Goal: Check status: Check status

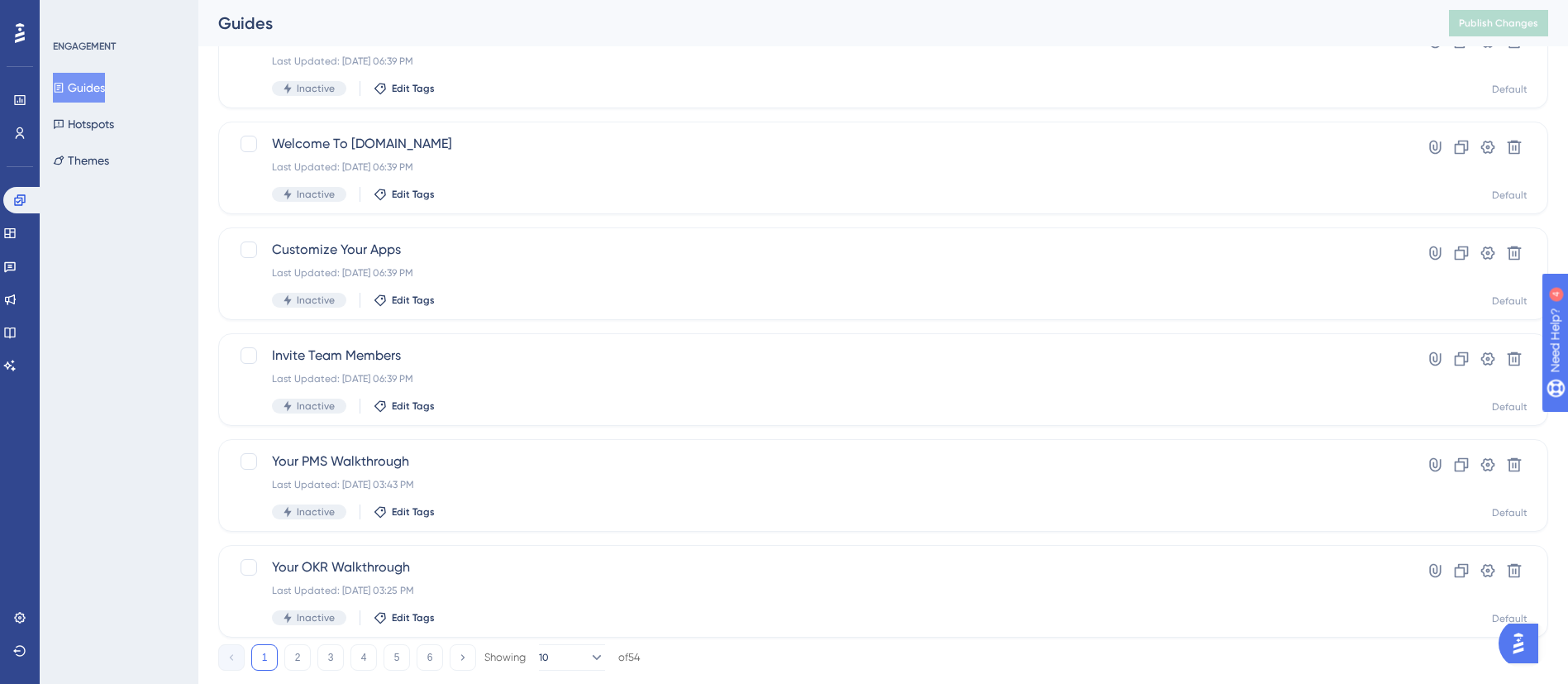
scroll to position [600, 0]
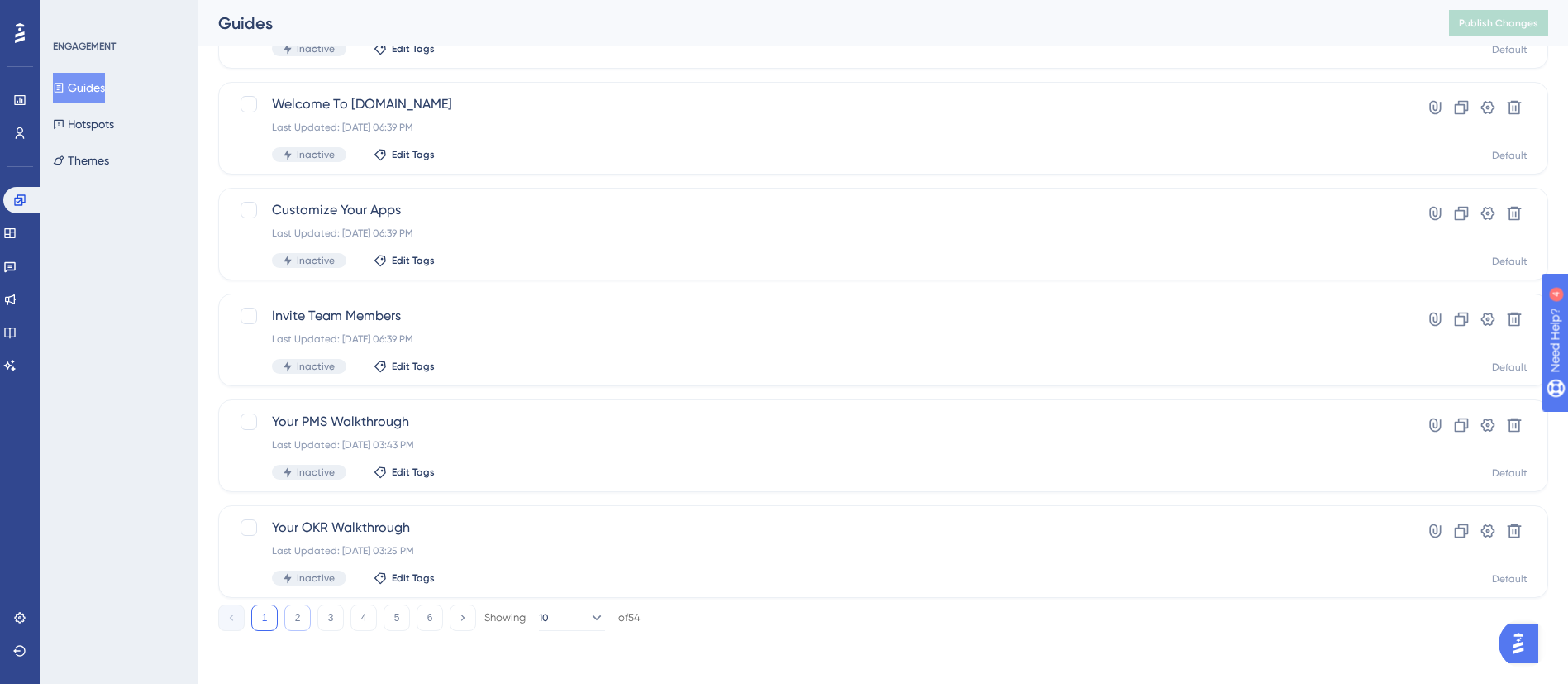
click at [301, 616] on button "2" at bounding box center [298, 617] width 27 height 27
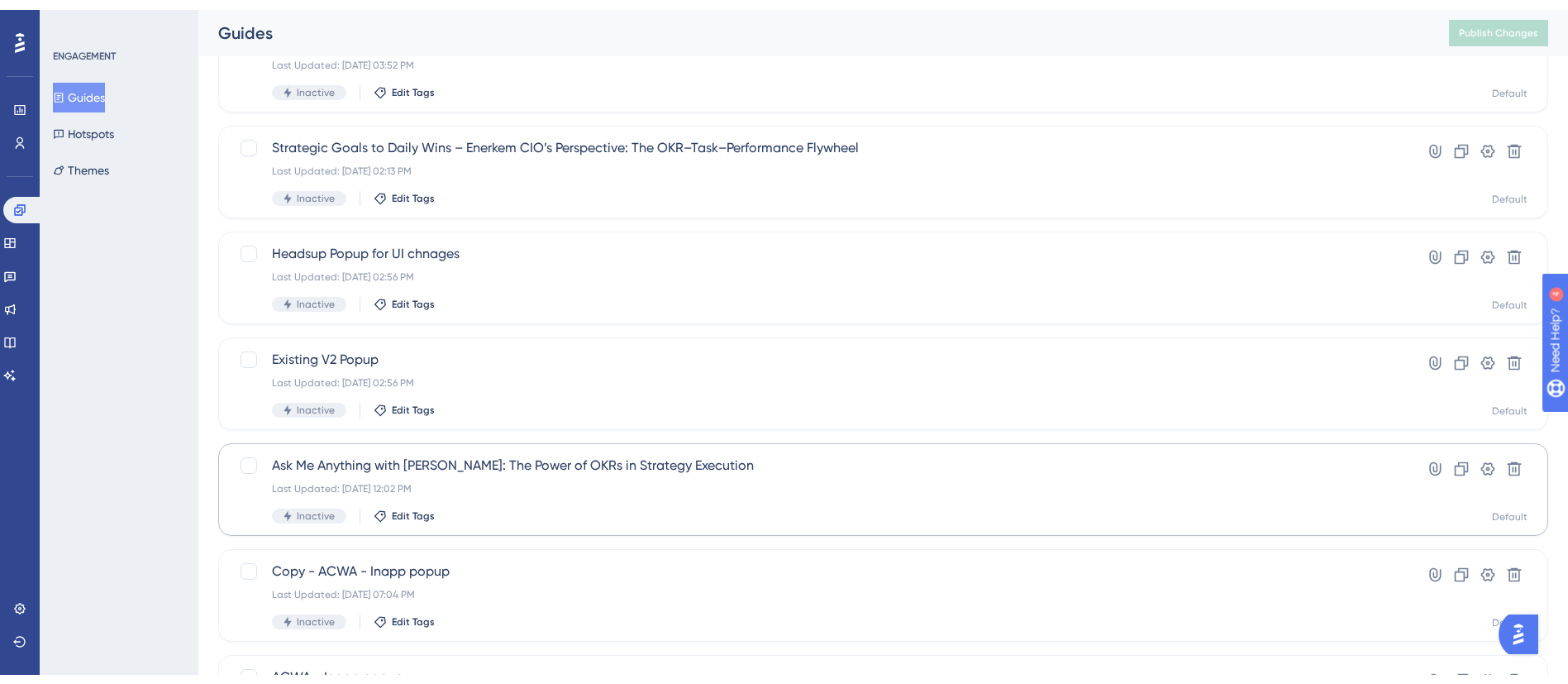
scroll to position [248, 0]
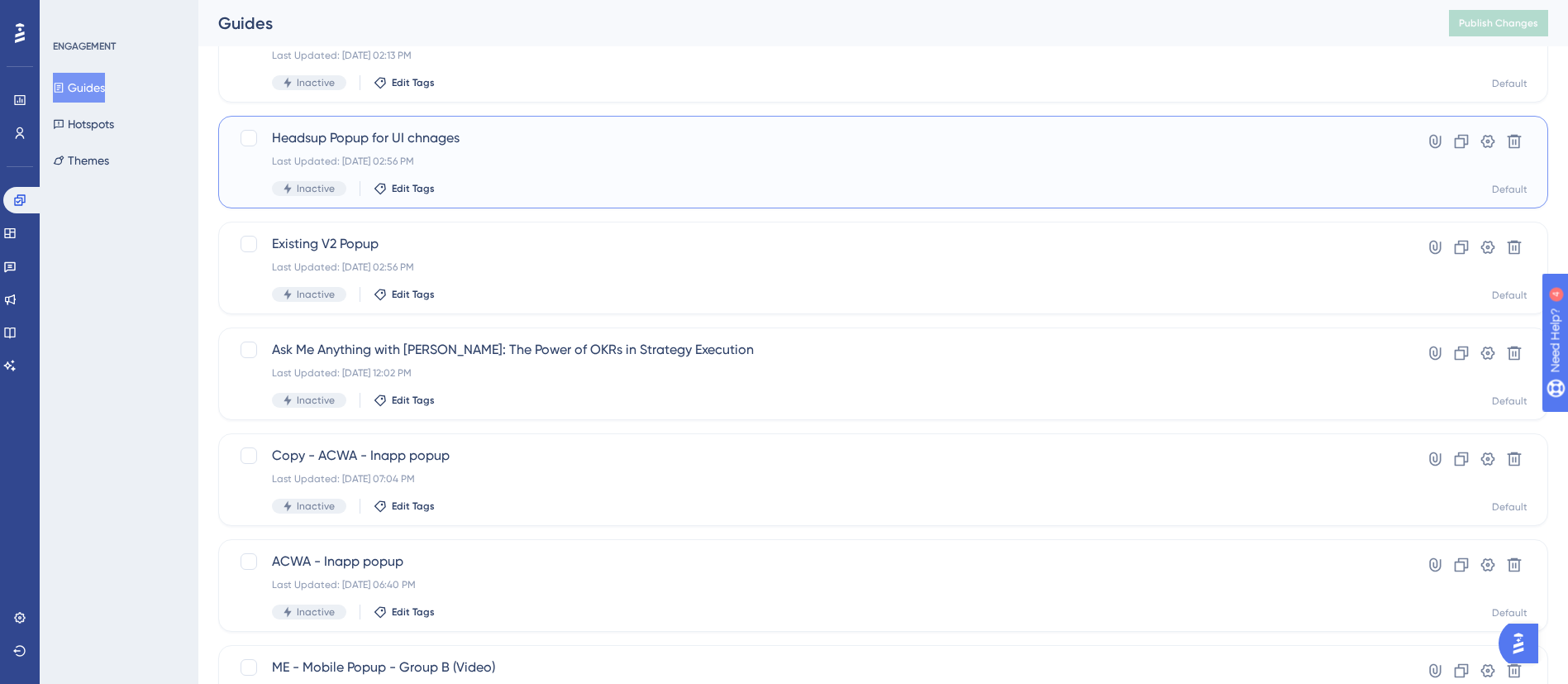
click at [493, 140] on span "Headsup Popup for UI chnages" at bounding box center [818, 138] width 1091 height 20
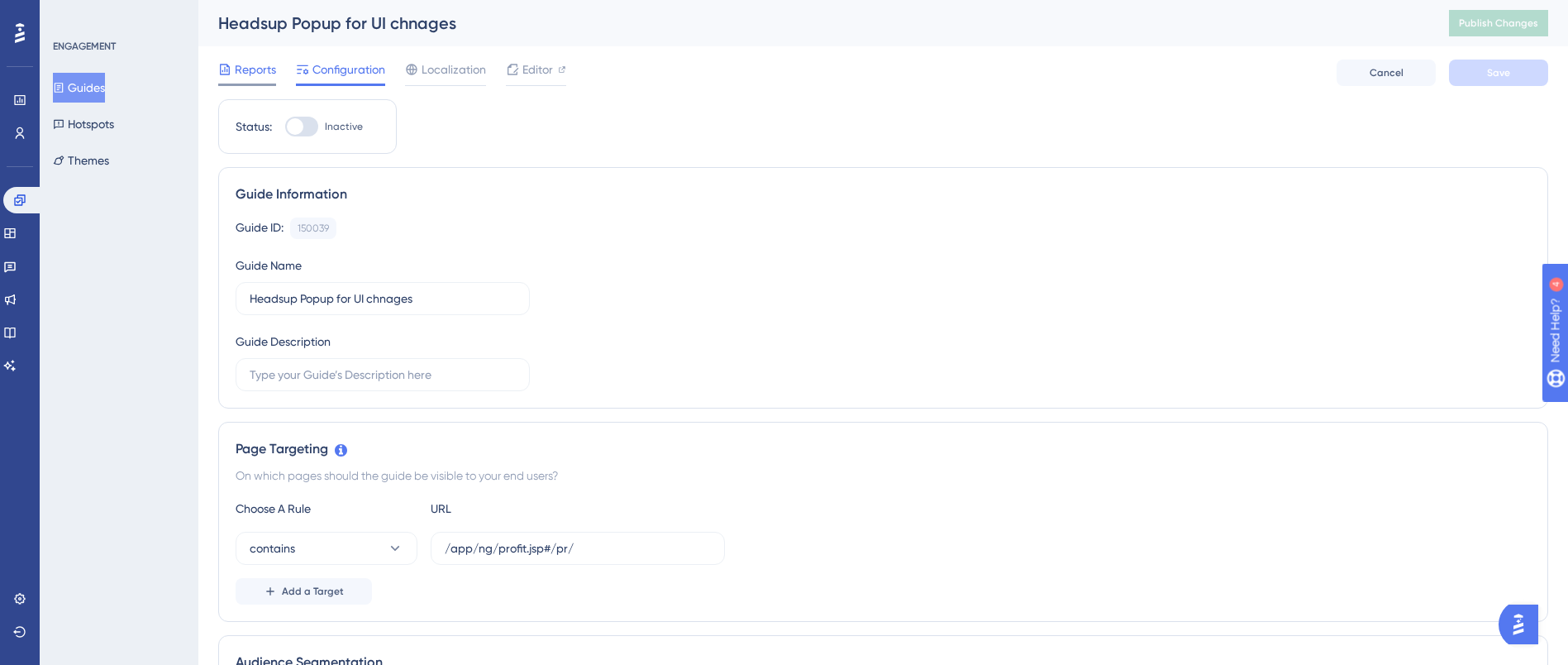
click at [250, 67] on span "Reports" at bounding box center [255, 69] width 42 height 20
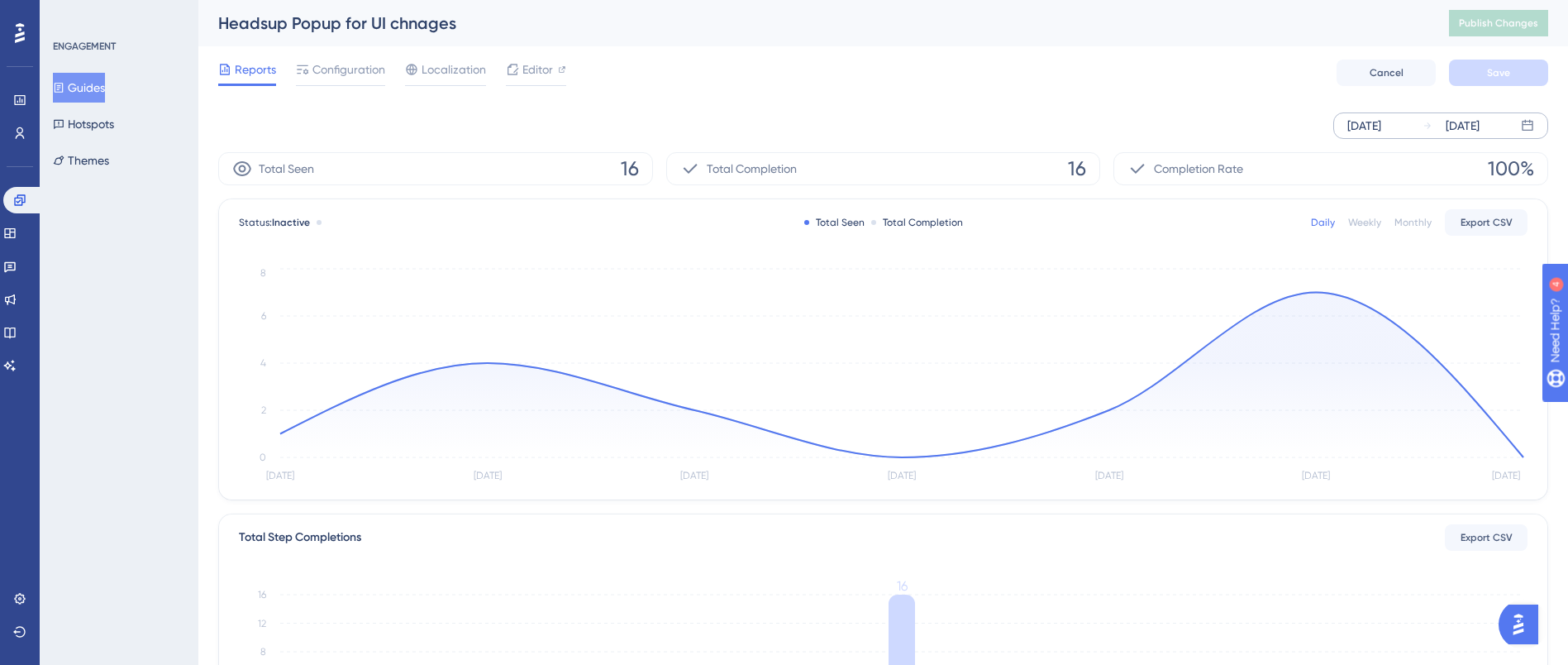
click at [1423, 126] on icon at bounding box center [1427, 125] width 10 height 10
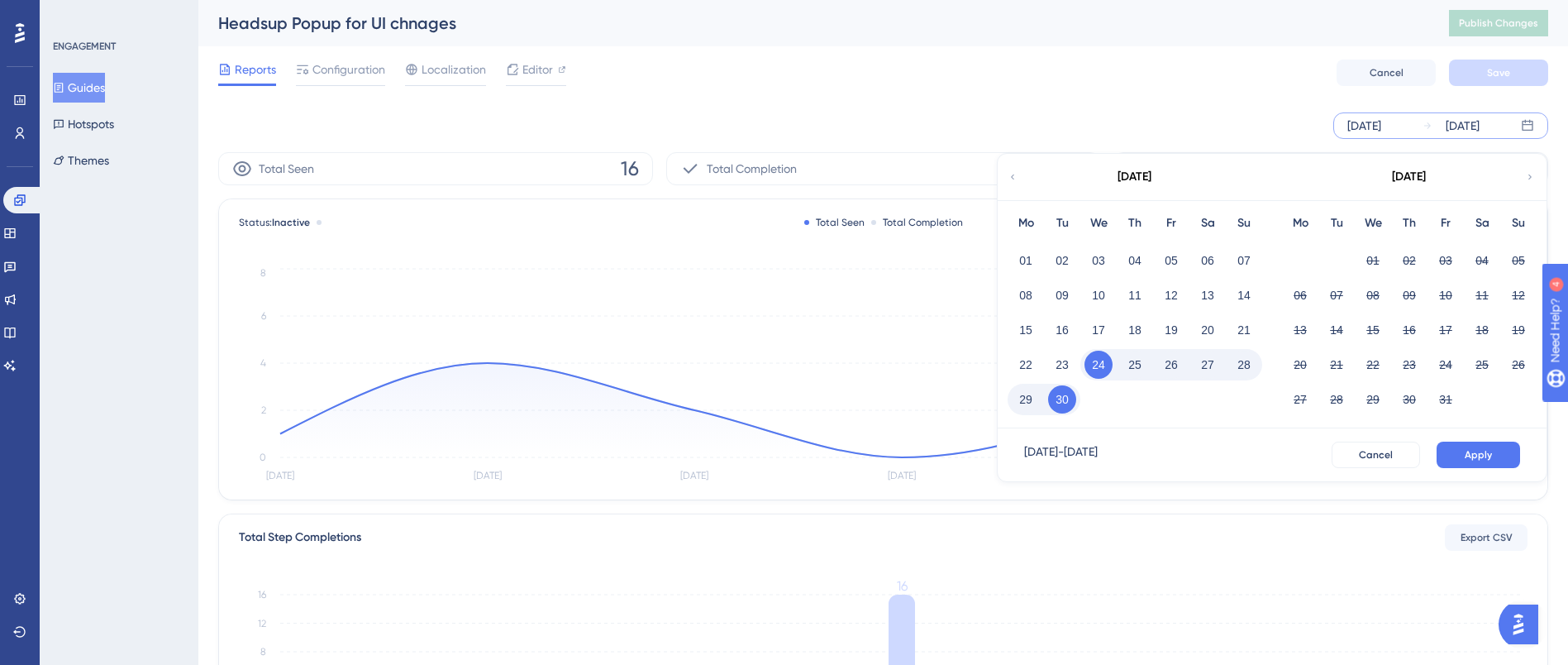
click at [1015, 176] on icon at bounding box center [1012, 176] width 10 height 15
click at [1408, 332] on button "14" at bounding box center [1410, 330] width 28 height 28
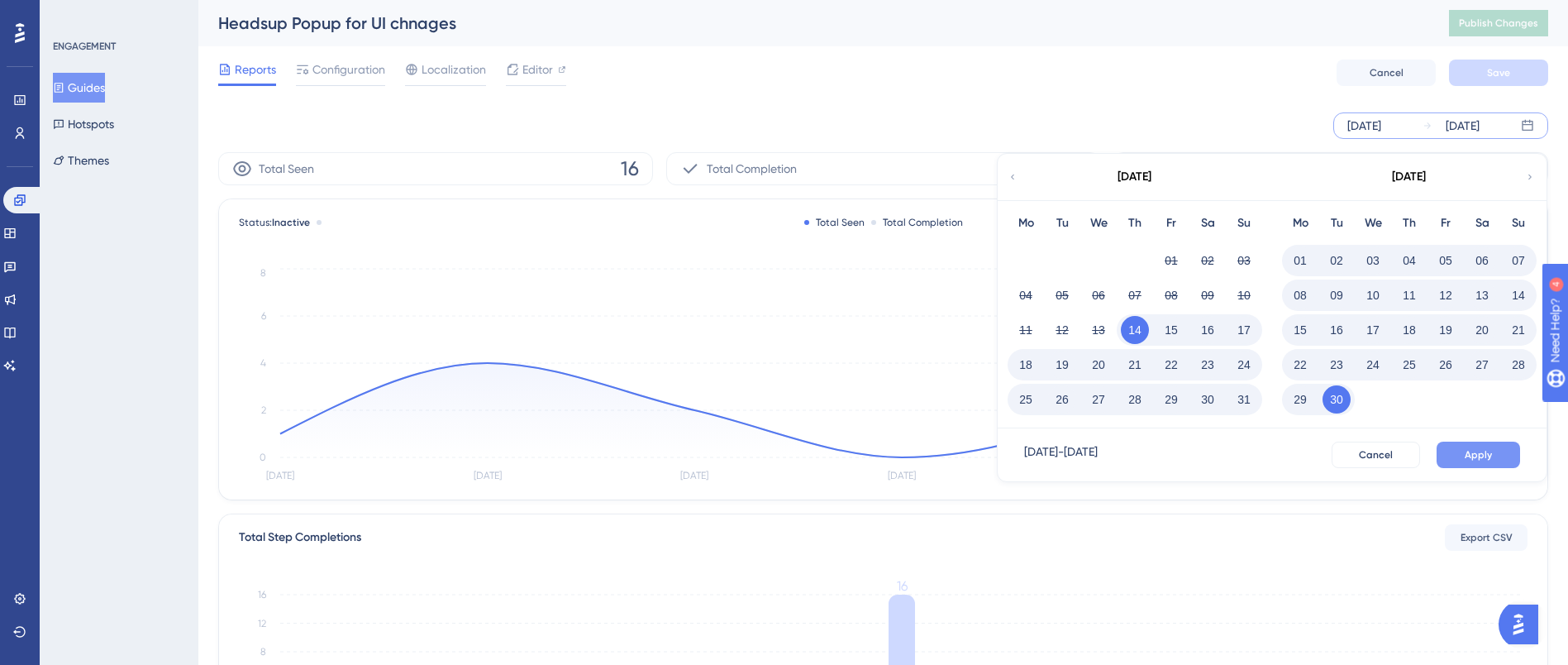
click at [1481, 459] on span "Apply" at bounding box center [1478, 454] width 27 height 13
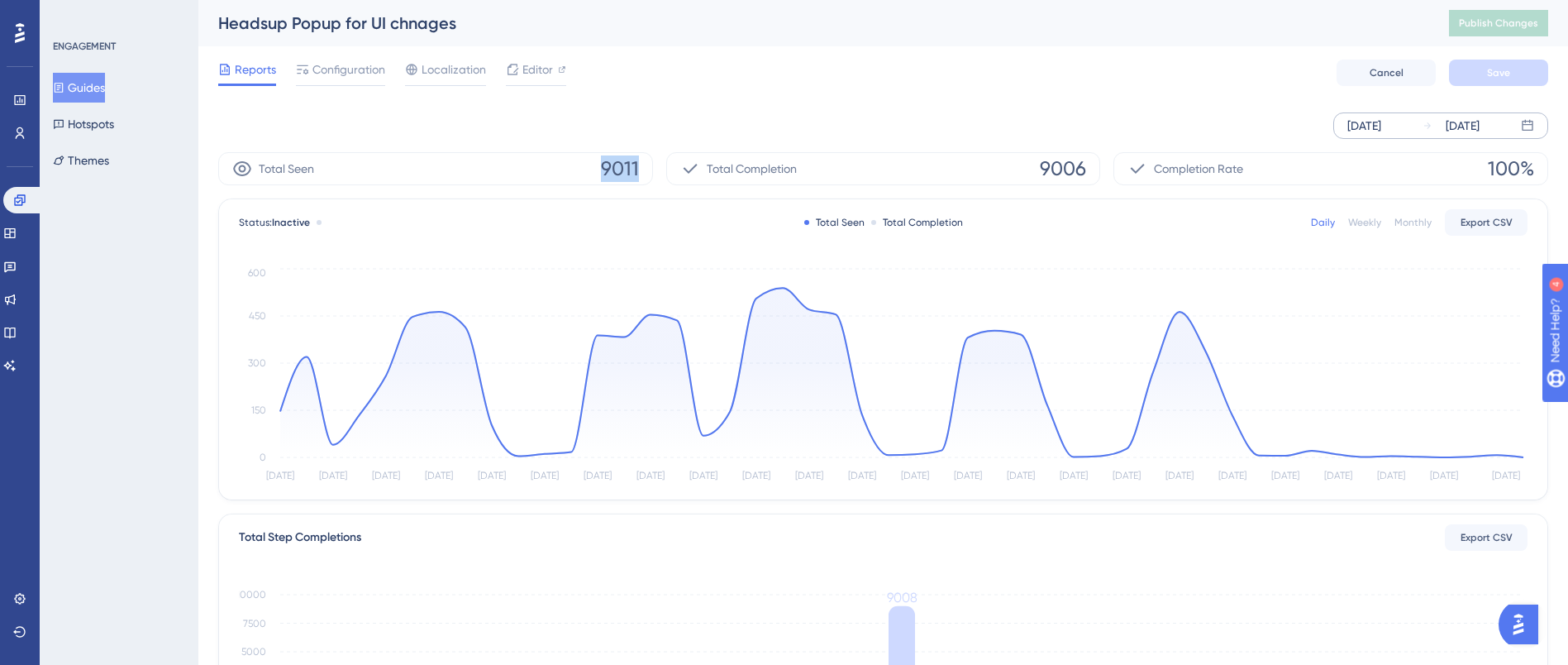
drag, startPoint x: 594, startPoint y: 160, endPoint x: 655, endPoint y: 161, distance: 61.0
click at [655, 161] on div "Total Seen 9011 Total Completion 9006 Completion Rate 100%" at bounding box center [883, 168] width 1330 height 33
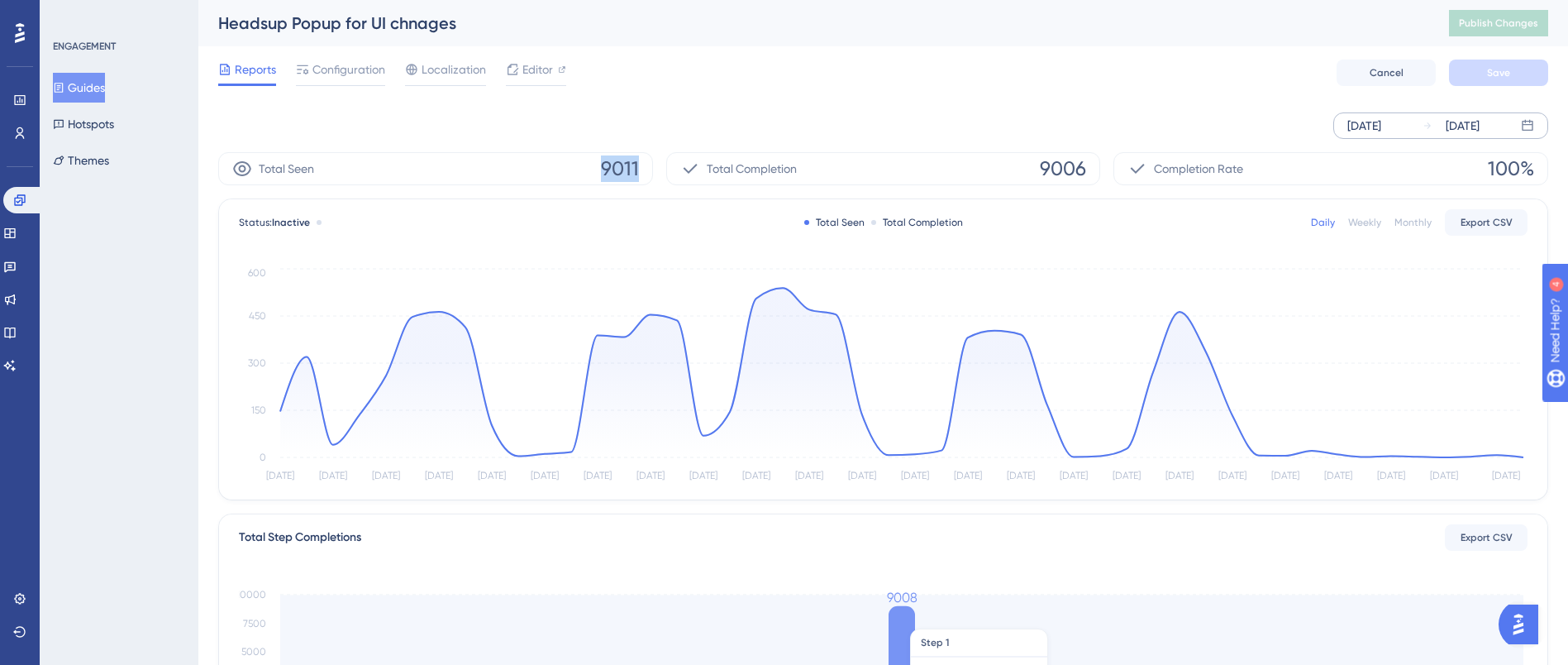
copy span "9011"
